Goal: Use online tool/utility: Utilize a website feature to perform a specific function

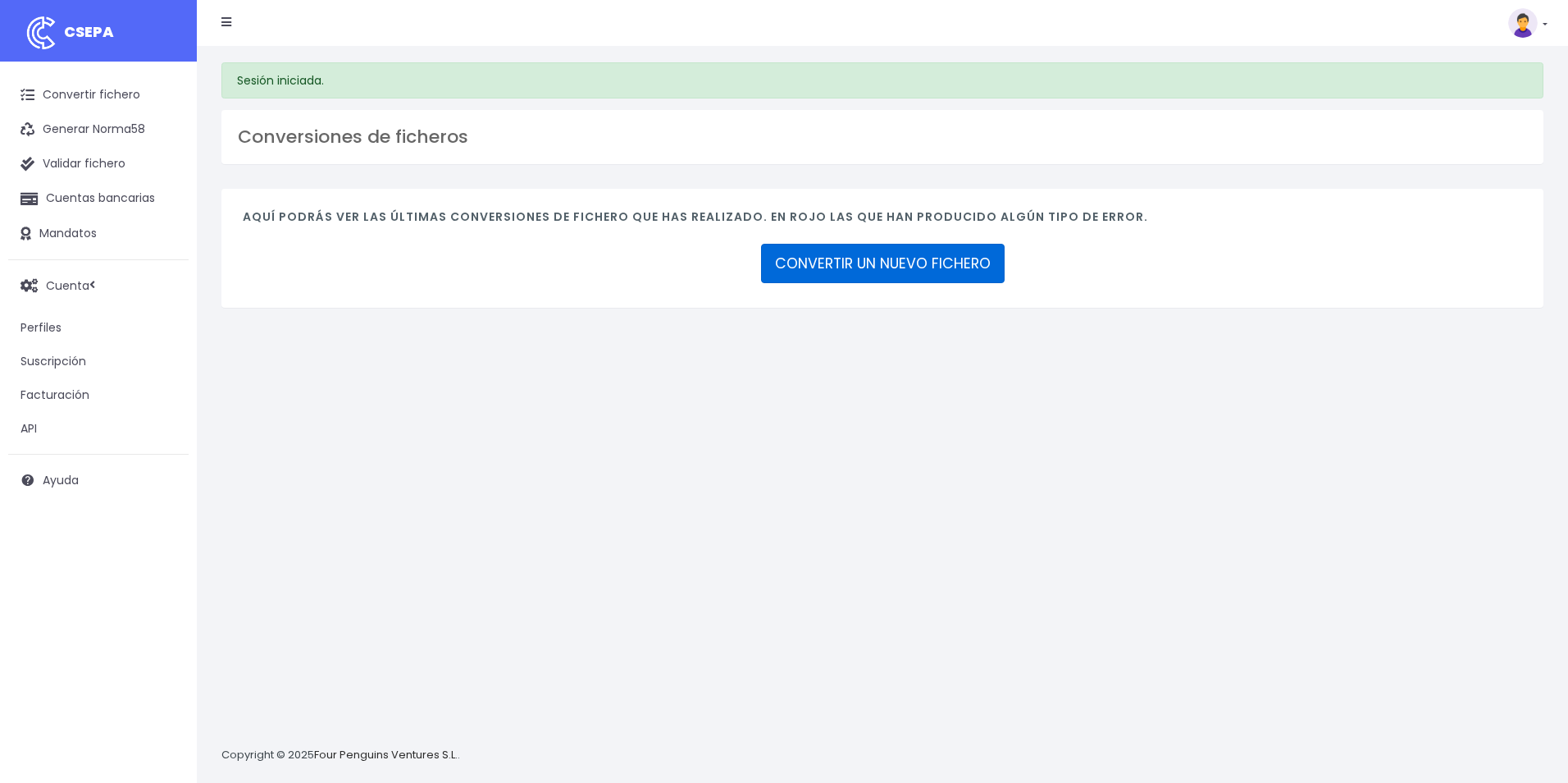
click at [934, 261] on link "CONVERTIR UN NUEVO FICHERO" at bounding box center [882, 263] width 243 height 40
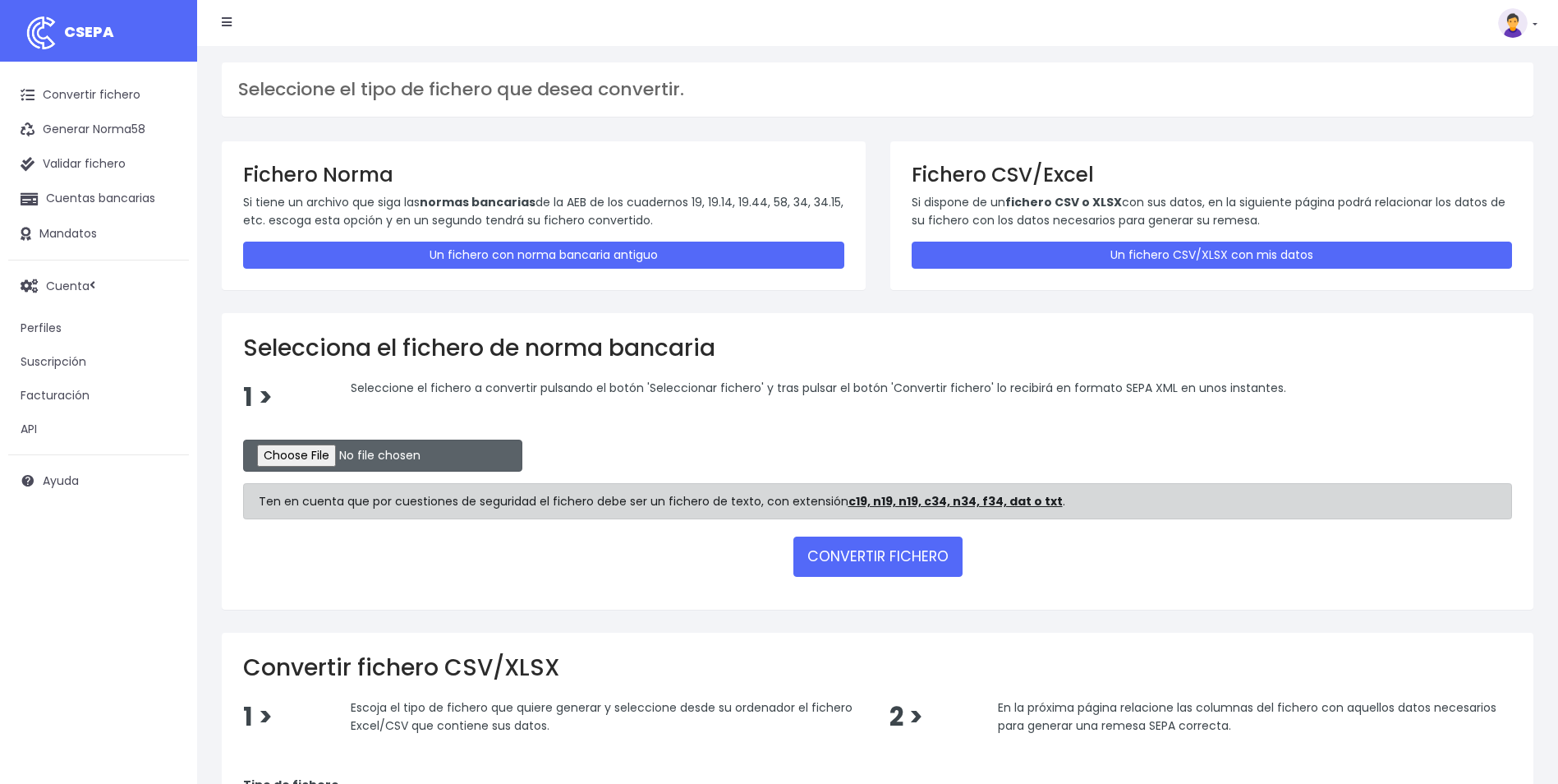
click at [325, 452] on input "file" at bounding box center [382, 455] width 279 height 32
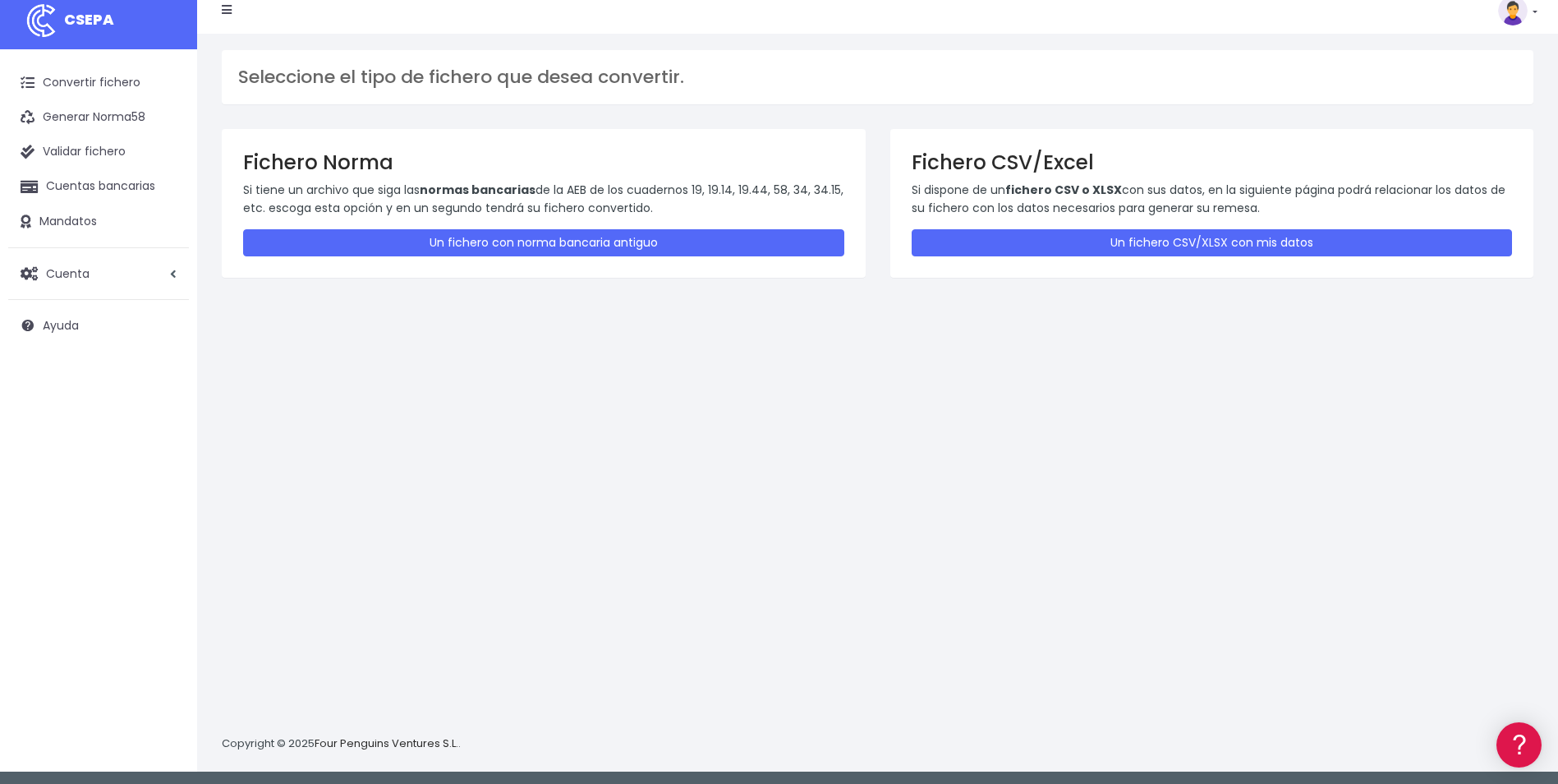
scroll to position [16, 0]
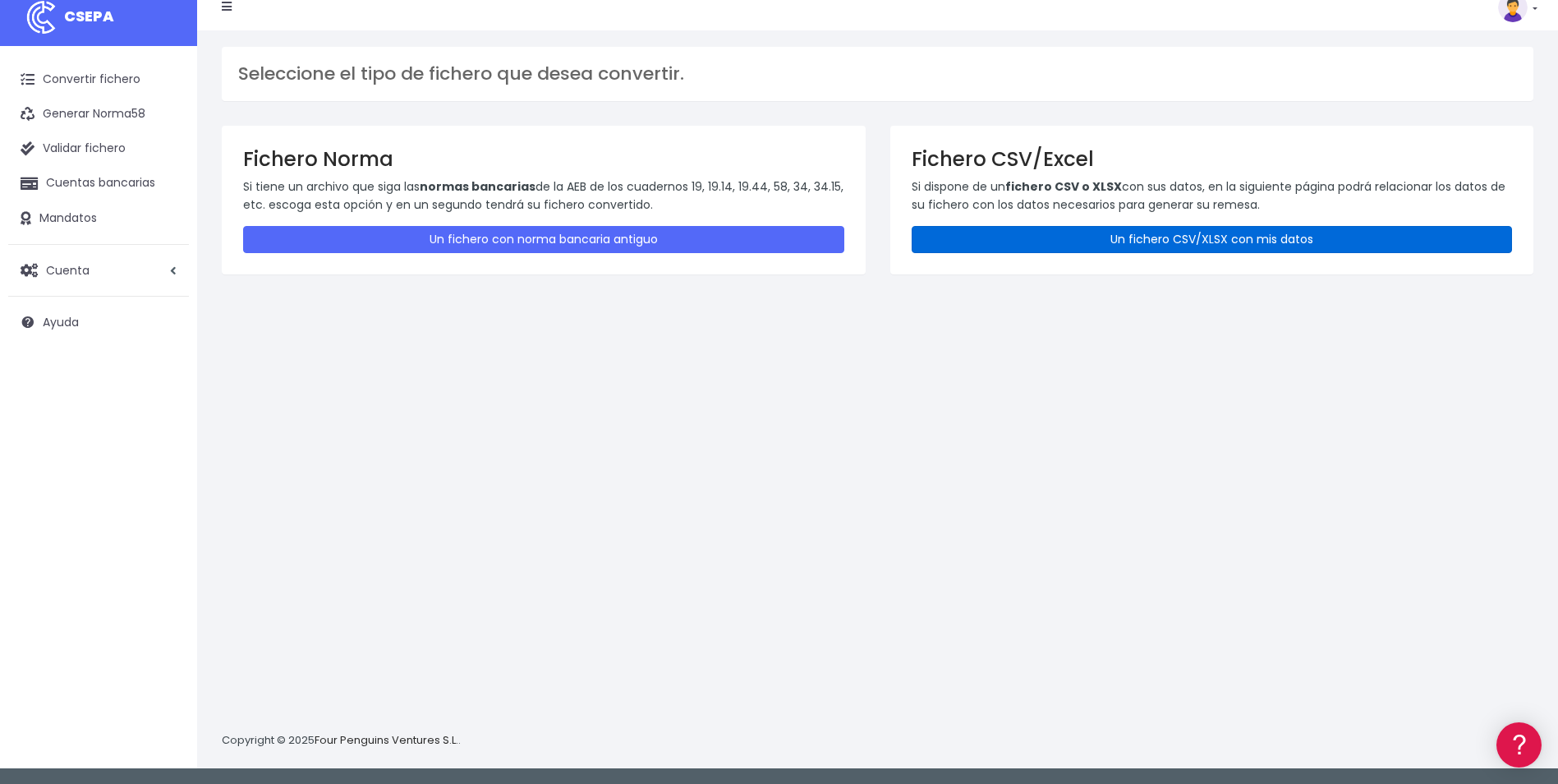
click at [1149, 238] on link "Un fichero CSV/XLSX con mis datos" at bounding box center [1212, 238] width 601 height 27
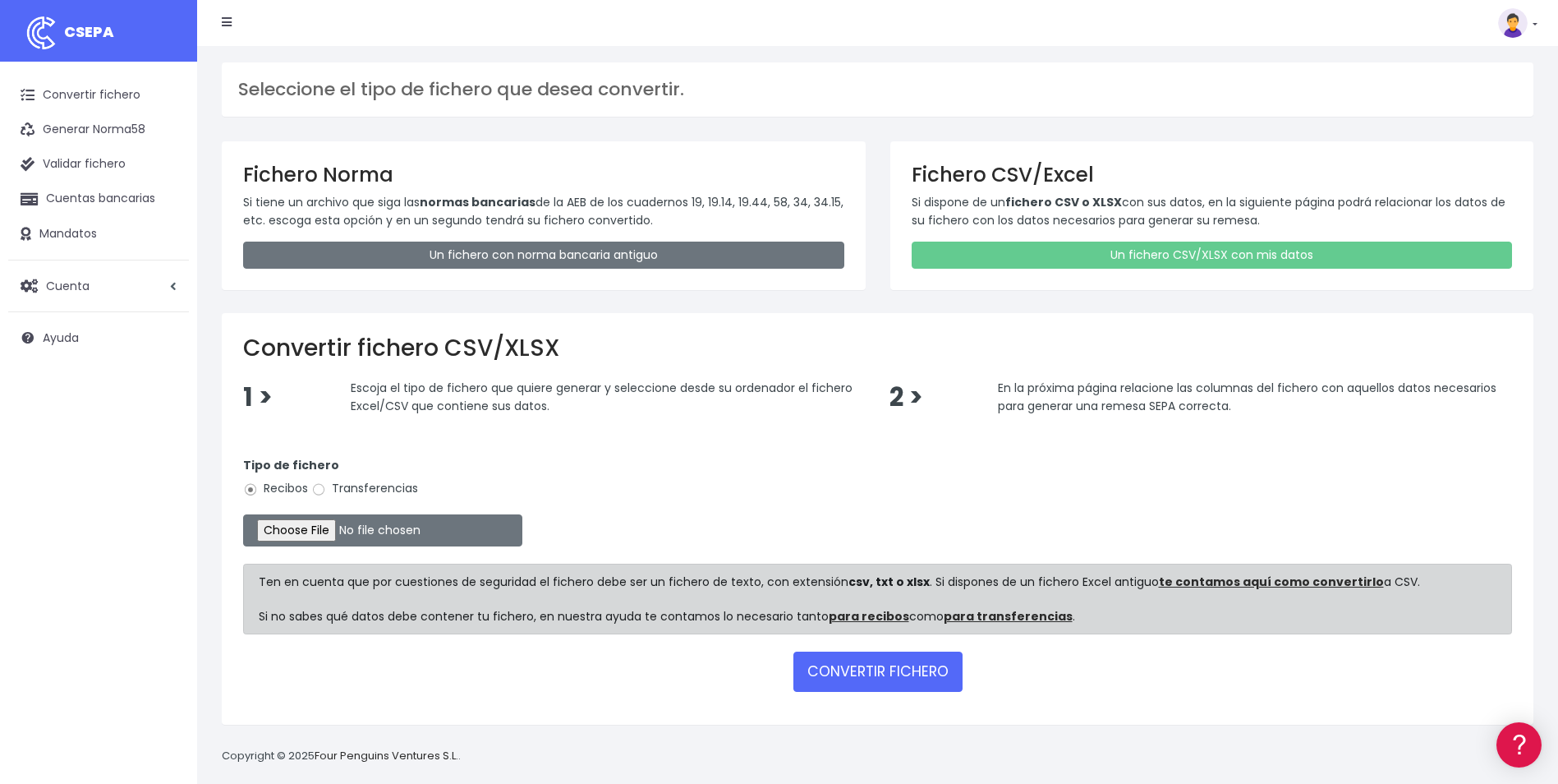
click at [356, 487] on label "Transferencias" at bounding box center [364, 488] width 107 height 17
click at [326, 487] on input "Transferencias" at bounding box center [318, 490] width 15 height 15
radio input "true"
click at [320, 525] on input "file" at bounding box center [382, 530] width 279 height 32
type input "C:\fakepath\0535 Transferencias varias REVISTA GUARDIA CIVIL.csv"
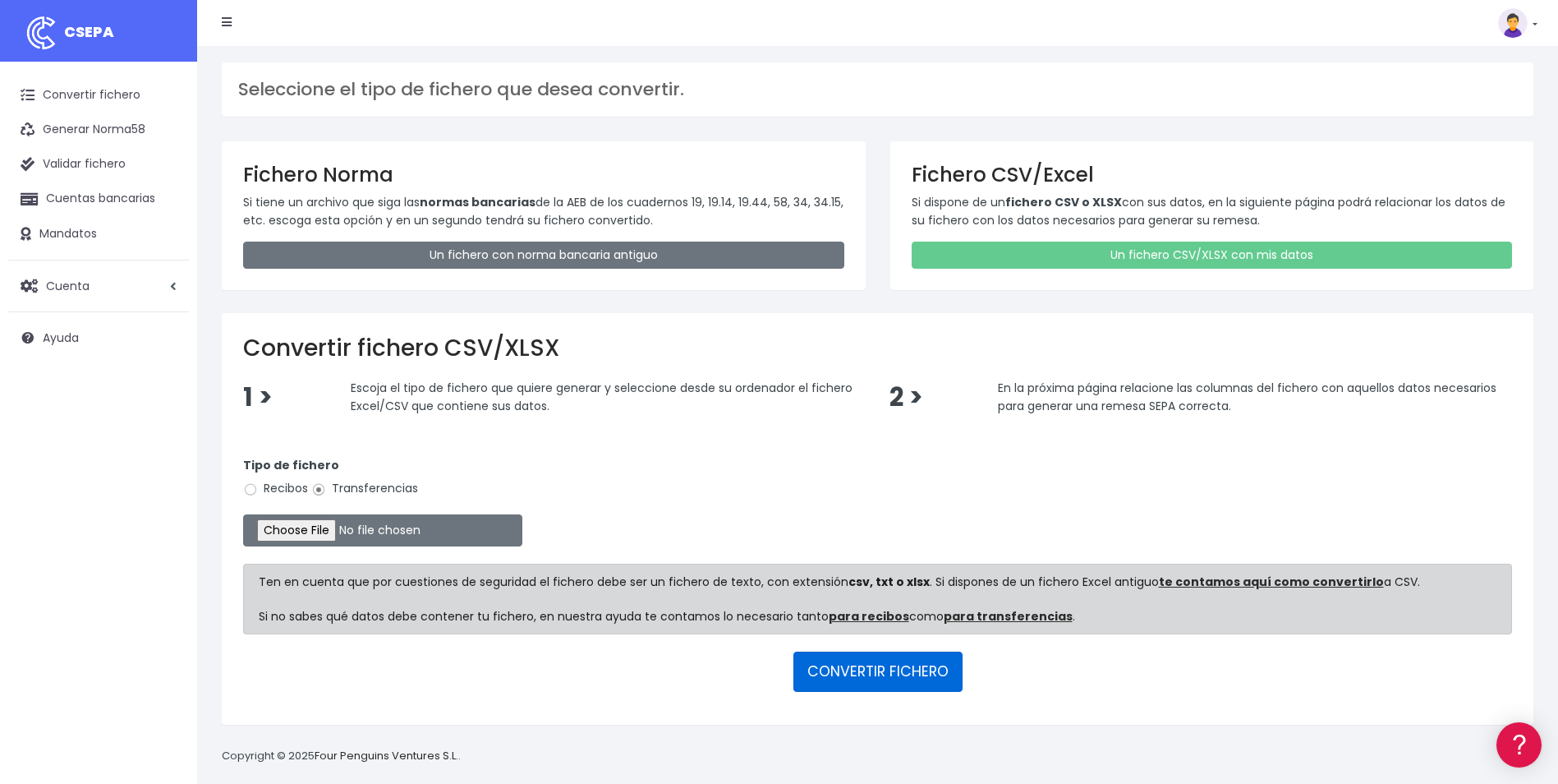
click at [879, 674] on button "CONVERTIR FICHERO" at bounding box center [878, 671] width 169 height 40
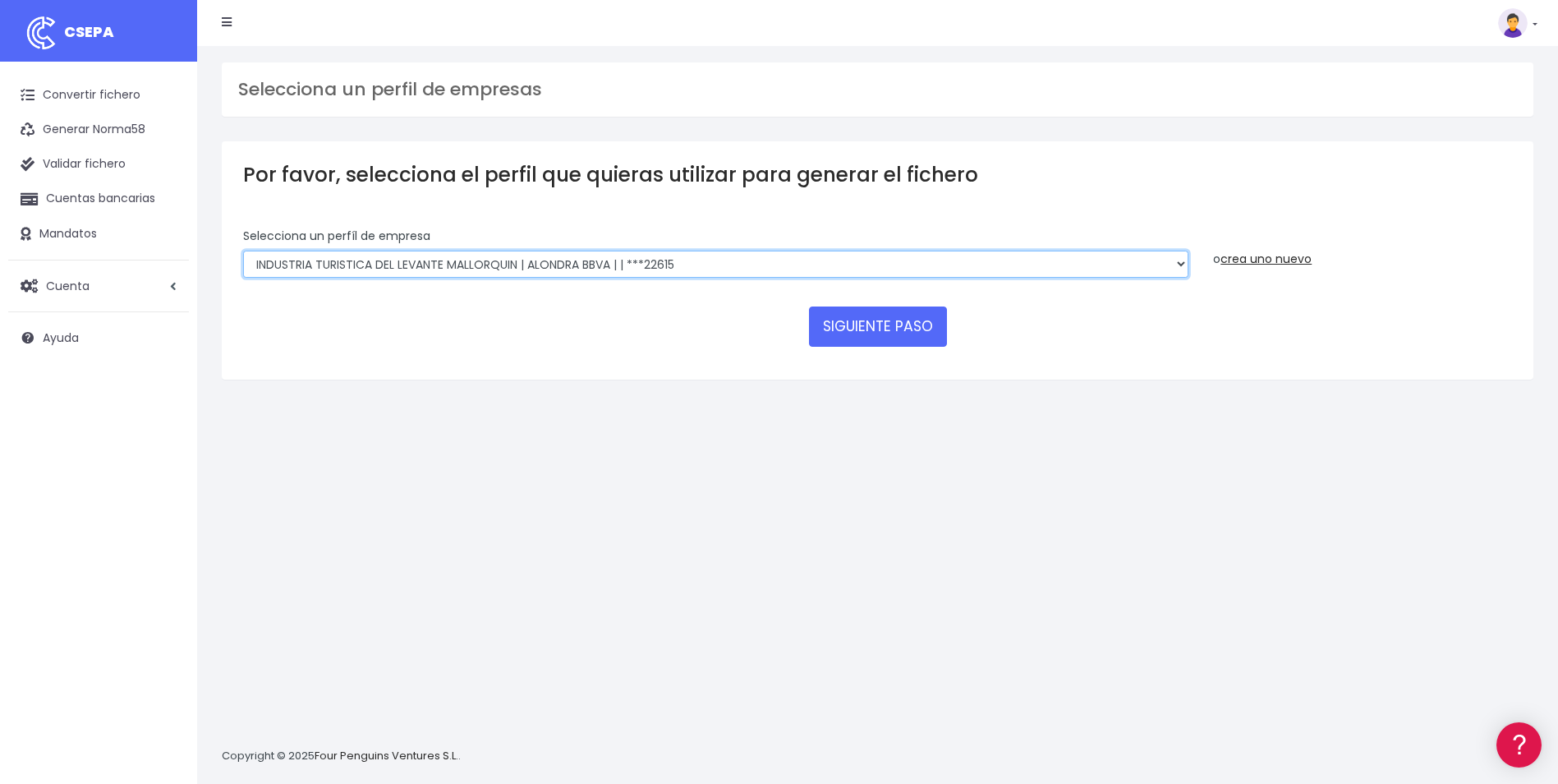
click at [379, 276] on select "WORLD2MEET,S.L.U | b62880992 | [SWIFT_CODE] | ***97721 World 2 Meet SLU | B6288…" at bounding box center [715, 264] width 945 height 28
select select "553"
click at [243, 250] on select "WORLD2MEET,S.L.U | b62880992 | BSABESBBXXX | ***97721 World 2 Meet SLU | B62880…" at bounding box center [715, 264] width 945 height 28
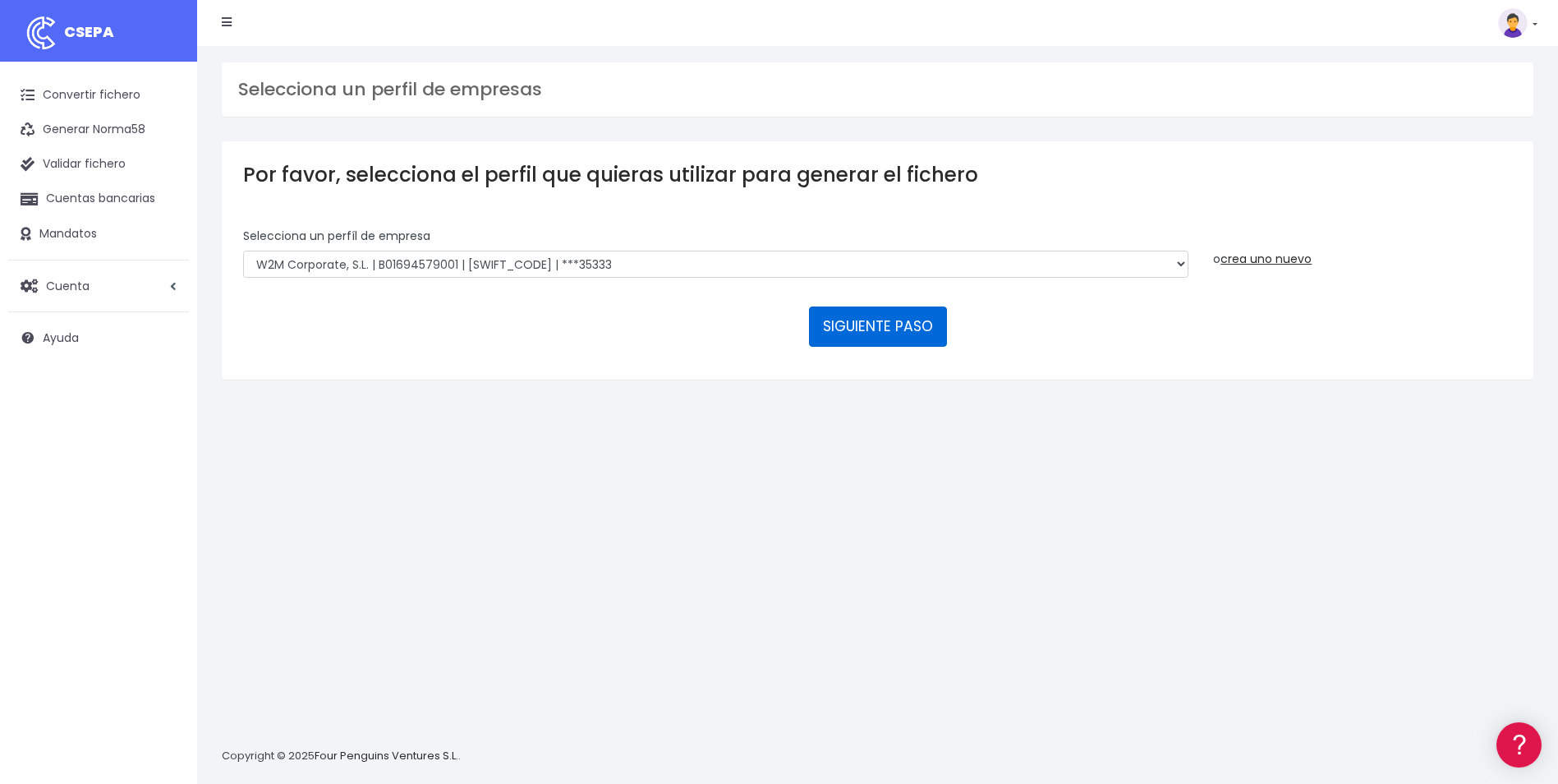
click at [871, 332] on button "SIGUIENTE PASO" at bounding box center [878, 326] width 138 height 40
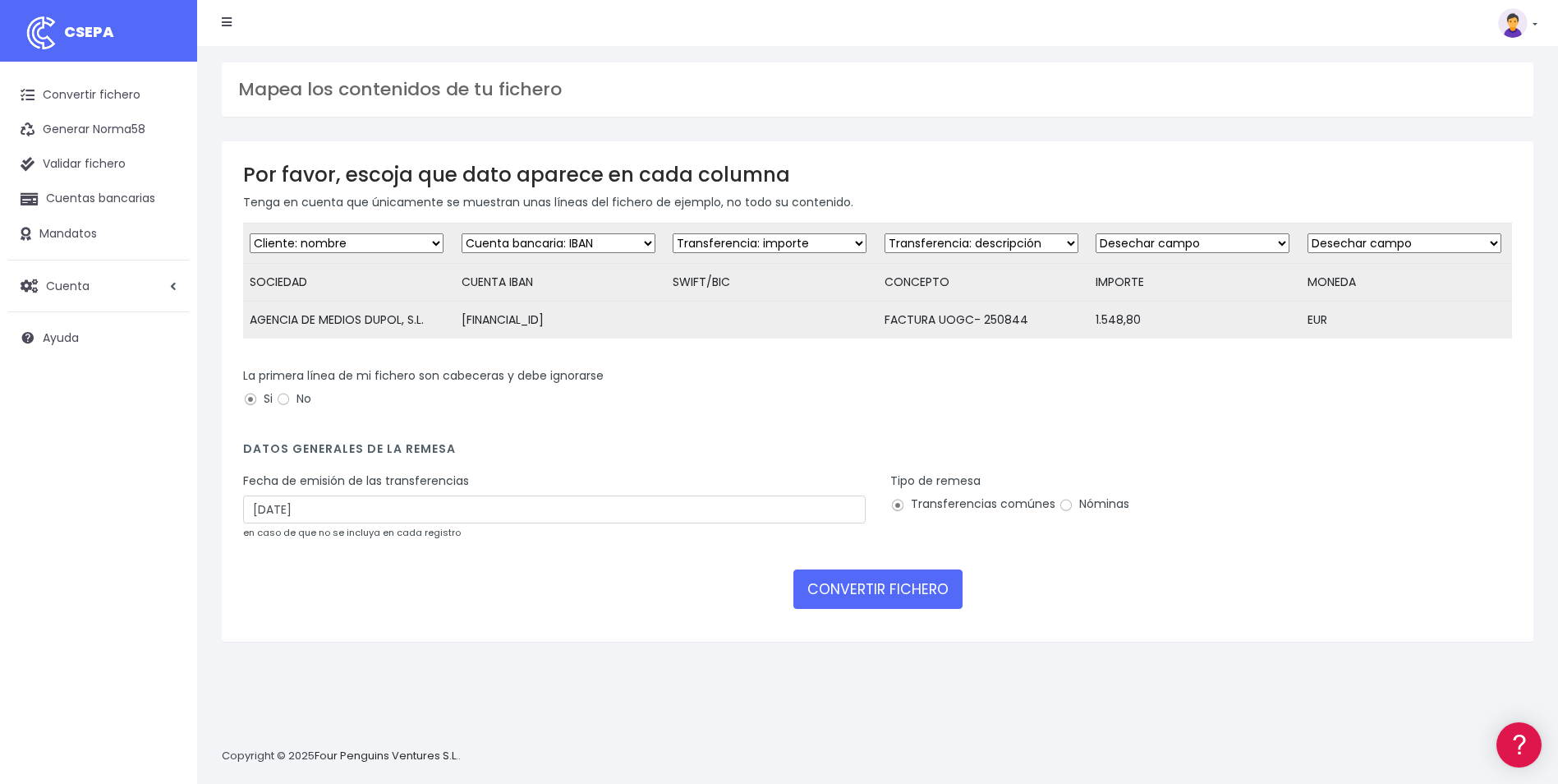
click at [804, 244] on select "Desechar campo Cliente: nombre Cliente: DNI Cliente: Email Cliente: referencia …" at bounding box center [769, 243] width 194 height 19
select select "dismiss"
click at [673, 234] on select "Desechar campo Cliente: nombre Cliente: DNI Cliente: Email Cliente: referencia …" at bounding box center [769, 243] width 194 height 19
click at [1185, 238] on select "Desechar campo Cliente: nombre Cliente: DNI Cliente: Email Cliente: referencia …" at bounding box center [1193, 243] width 194 height 19
select select "amount"
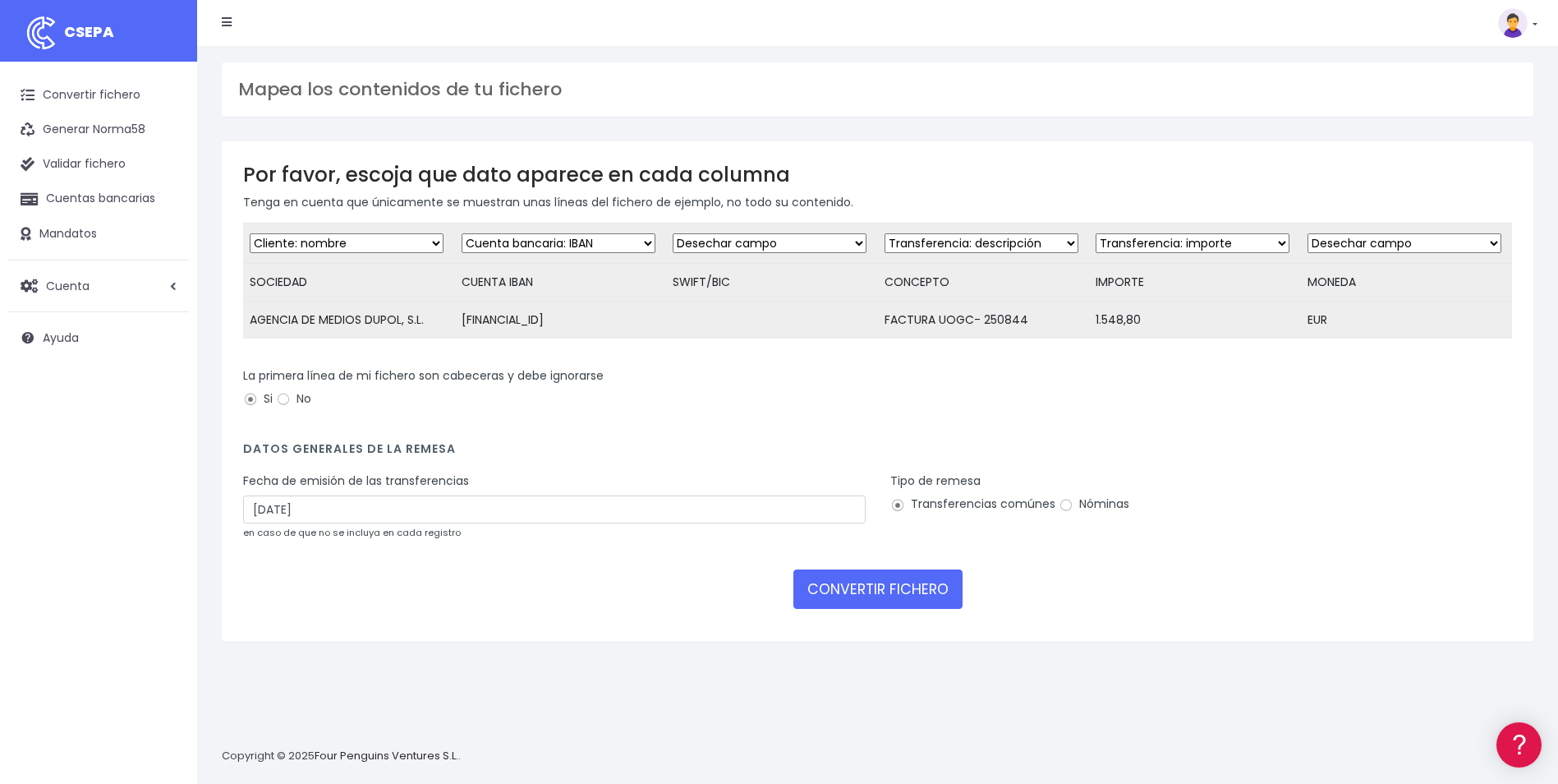
click at [1096, 234] on select "Desechar campo Cliente: nombre Cliente: DNI Cliente: Email Cliente: referencia …" at bounding box center [1193, 243] width 194 height 19
click at [263, 521] on input "04/09/2025" at bounding box center [554, 509] width 623 height 28
click at [290, 641] on td "2" at bounding box center [283, 634] width 25 height 25
type input "02/09/2025"
click at [900, 606] on button "CONVERTIR FICHERO" at bounding box center [878, 589] width 169 height 40
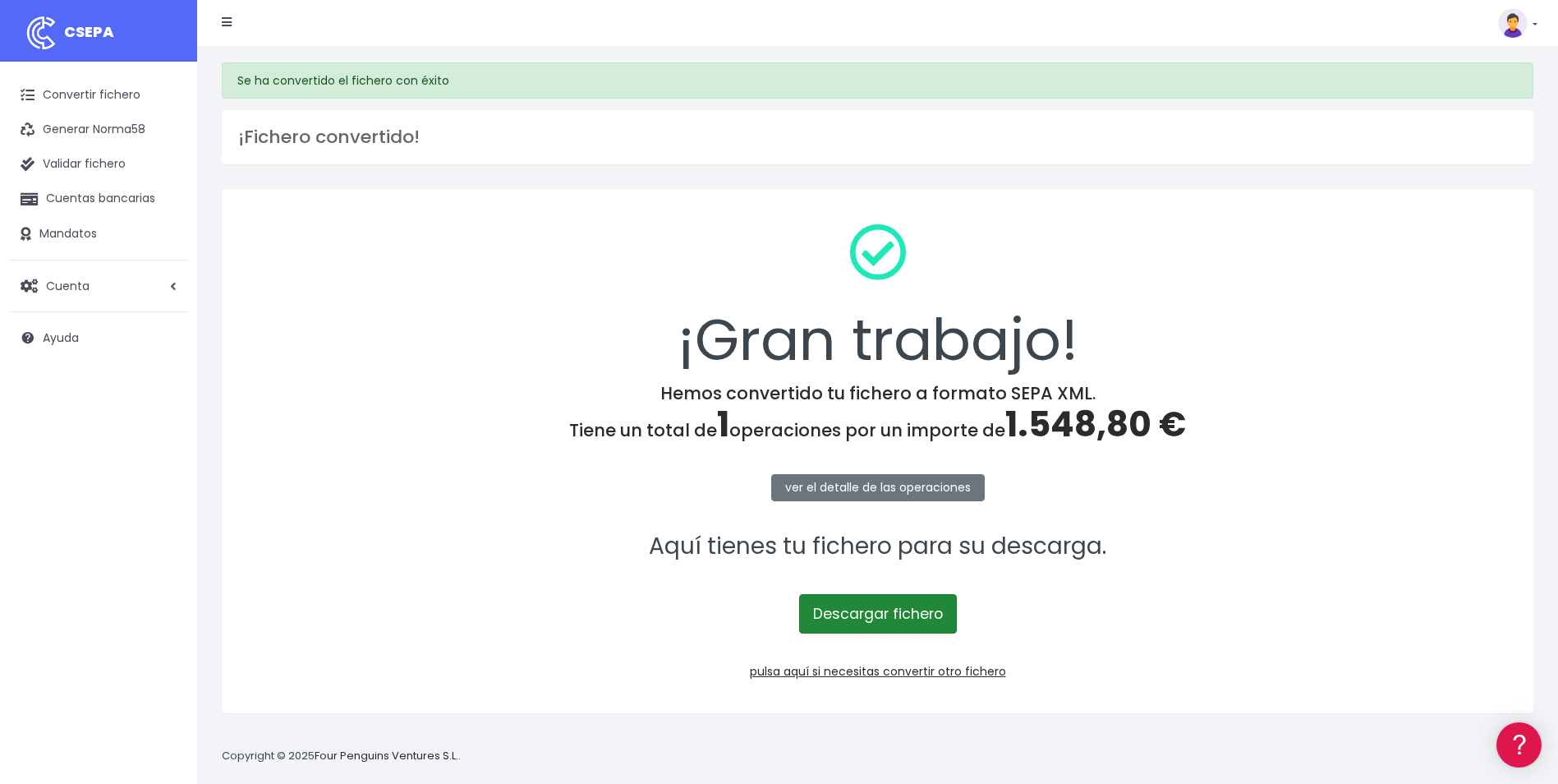
click at [890, 613] on link "Descargar fichero" at bounding box center [878, 613] width 157 height 40
click at [881, 616] on link "Descargar fichero" at bounding box center [878, 613] width 157 height 40
click at [880, 616] on link "Descargar fichero" at bounding box center [878, 613] width 157 height 40
